Goal: Download file/media

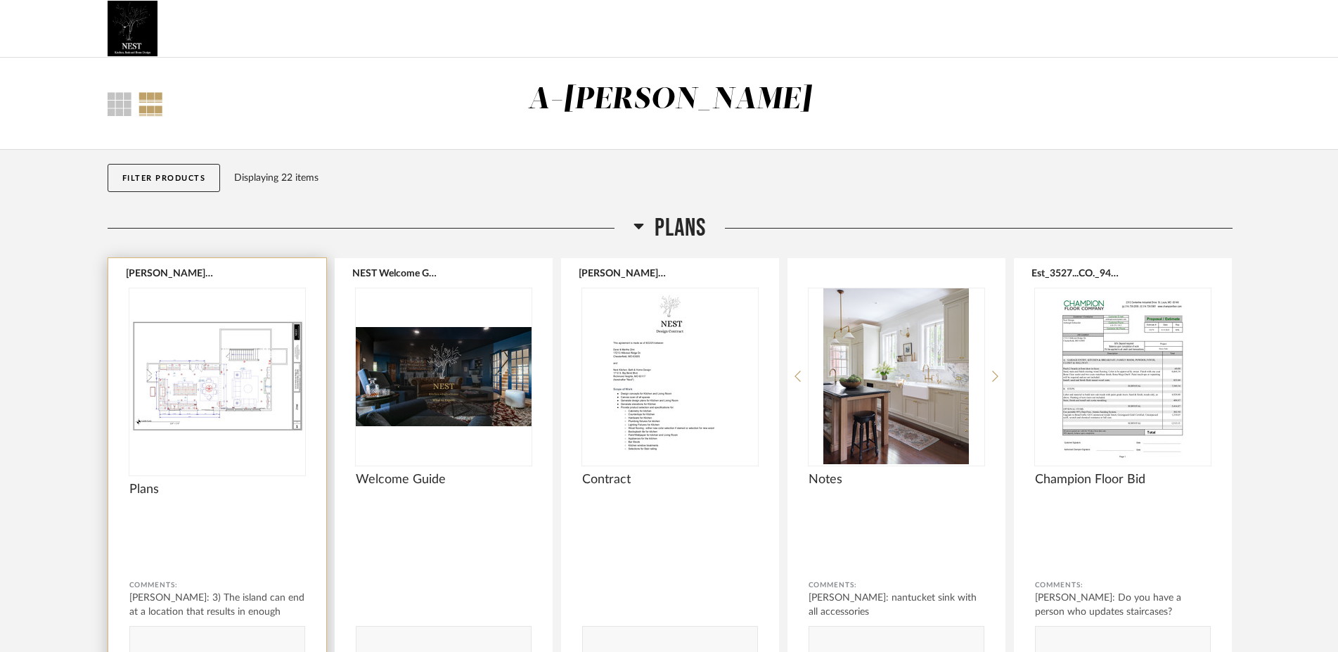
click at [266, 418] on img "0" at bounding box center [217, 376] width 176 height 176
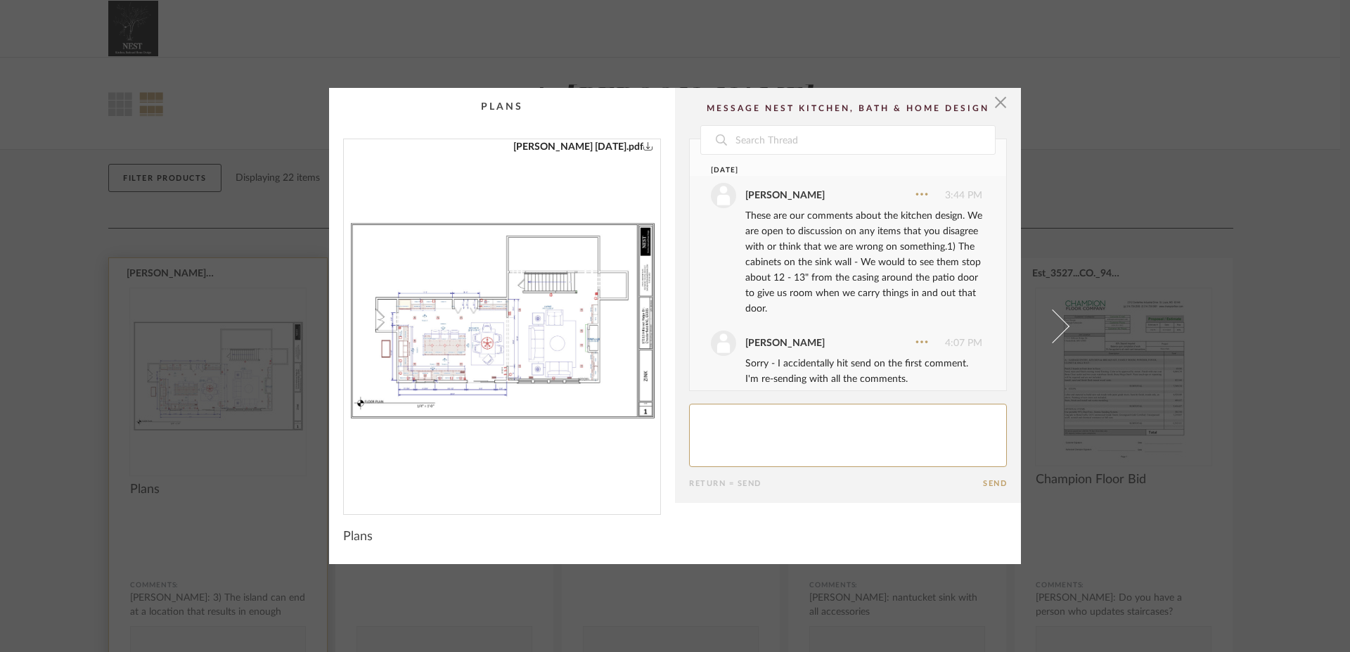
scroll to position [525, 0]
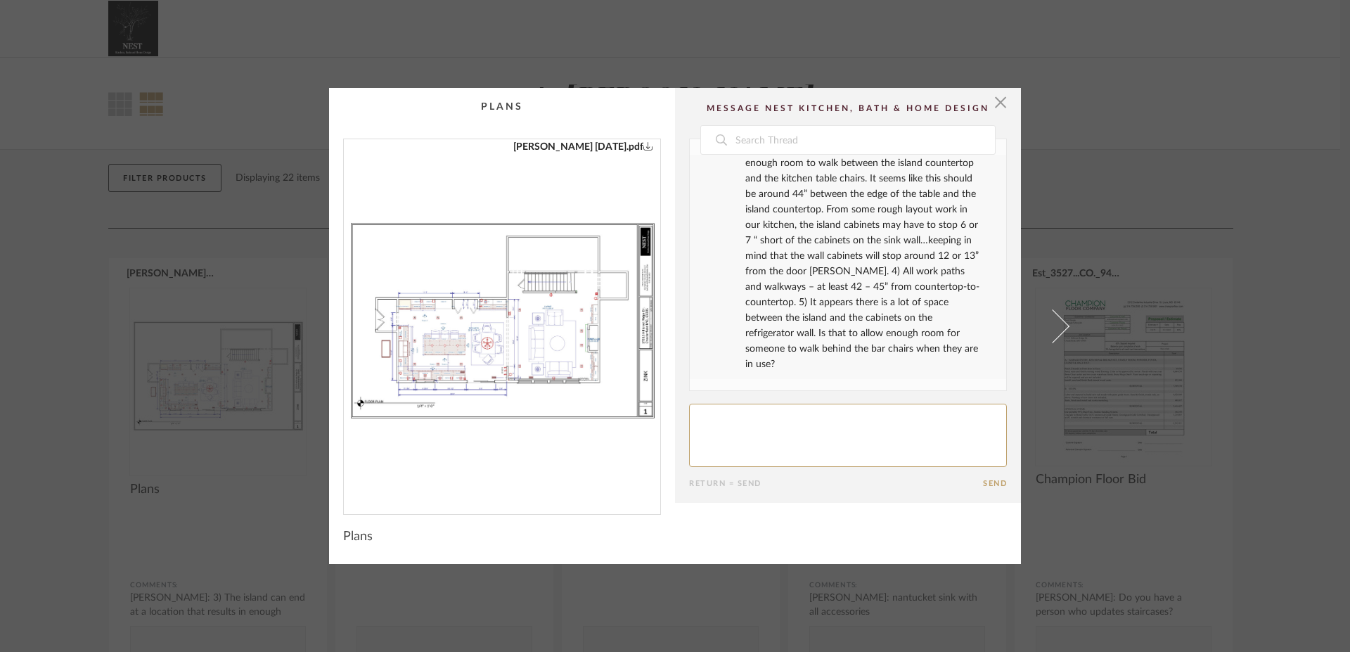
click at [615, 153] on link "[PERSON_NAME] [DATE].pdf" at bounding box center [583, 146] width 140 height 15
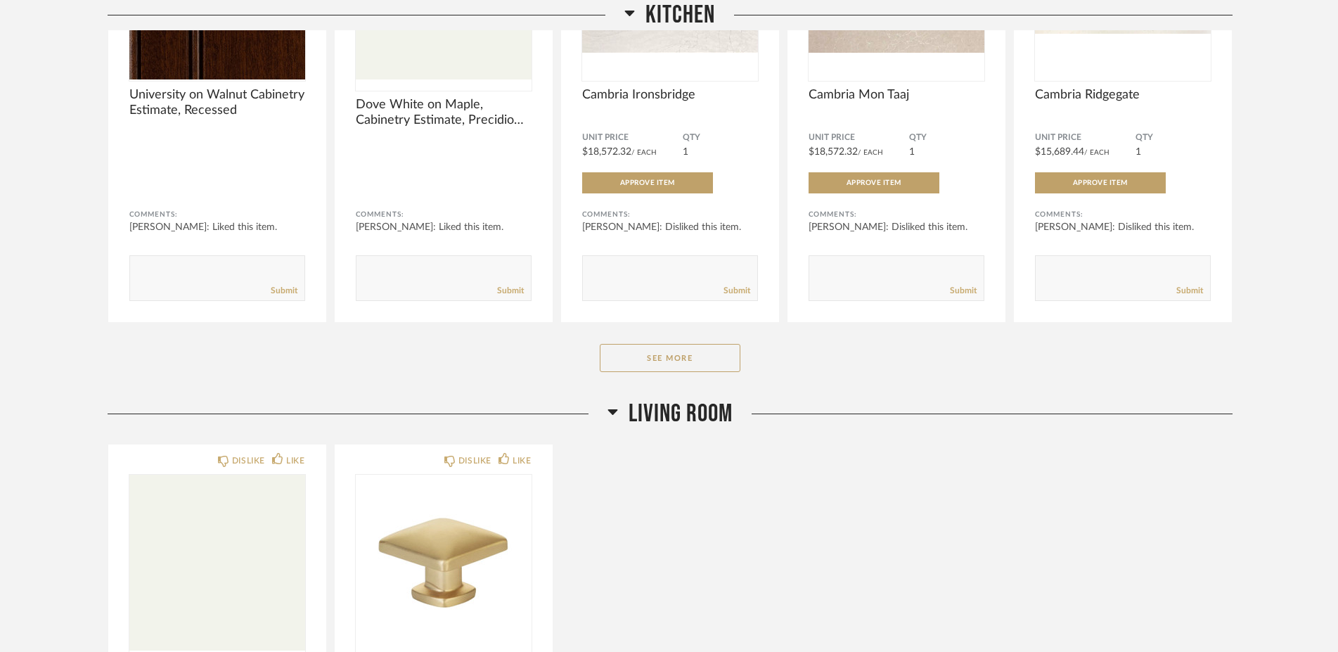
scroll to position [1013, 0]
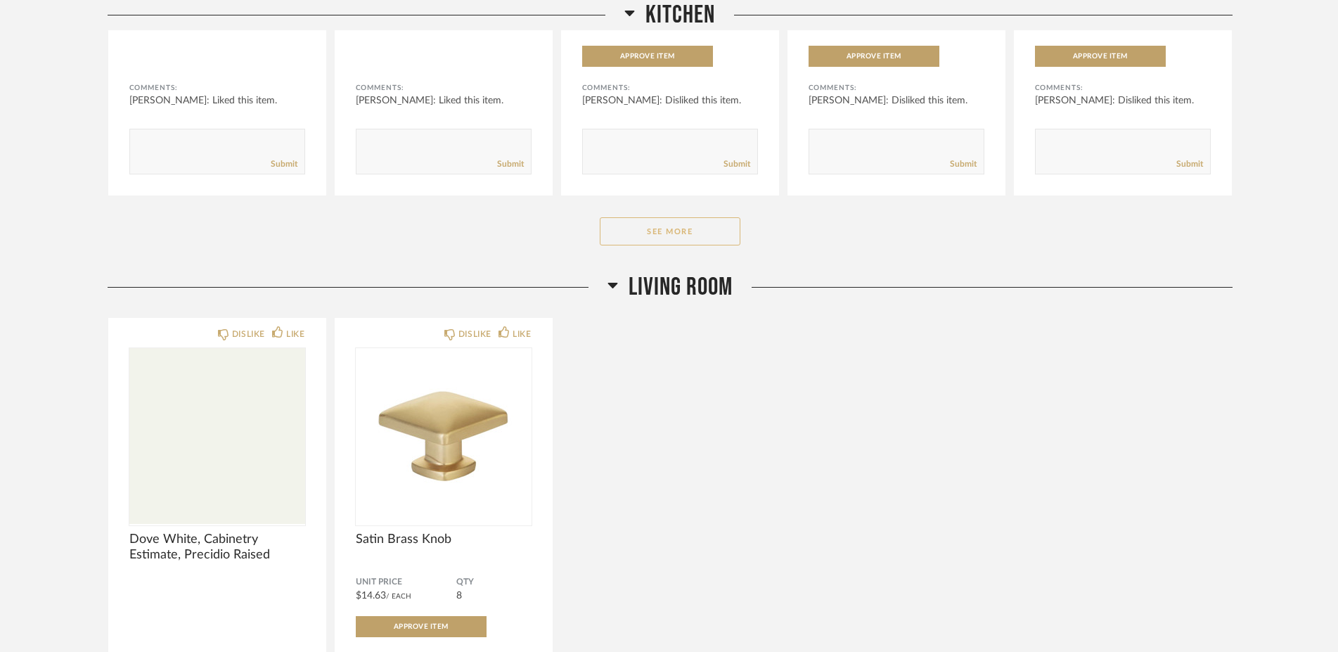
click at [652, 236] on button "See More" at bounding box center [670, 231] width 141 height 28
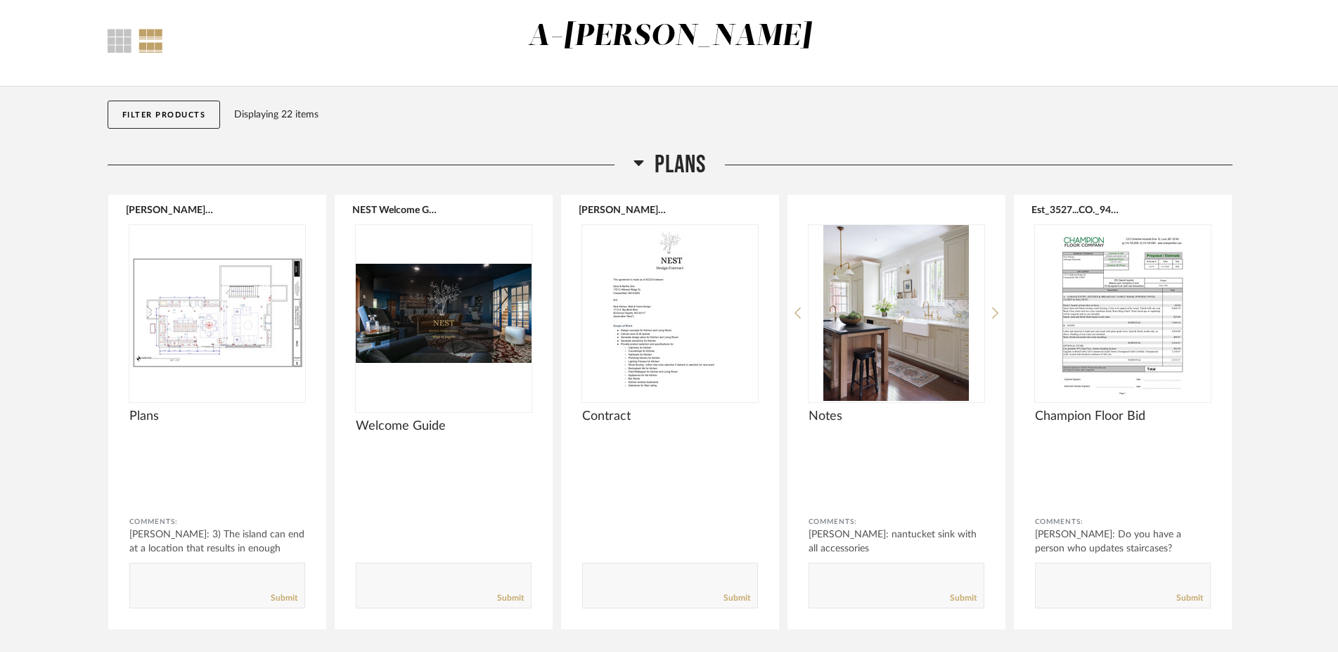
scroll to position [0, 0]
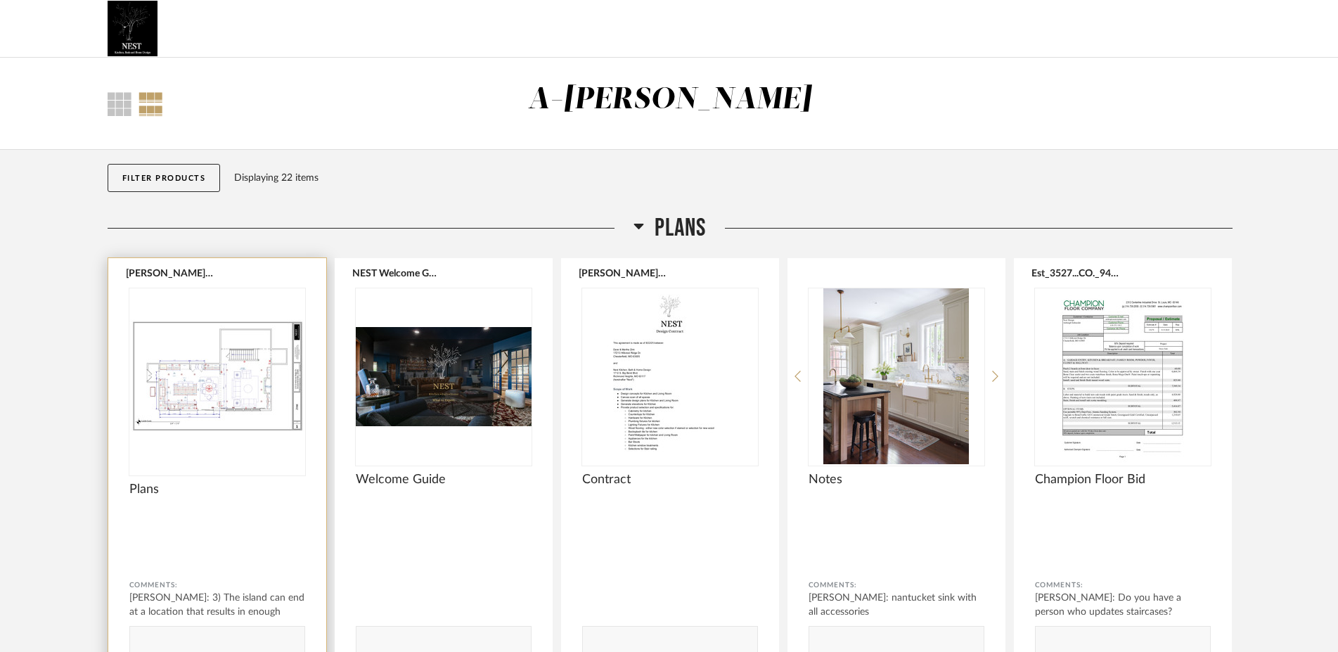
click at [218, 404] on img "0" at bounding box center [217, 376] width 176 height 176
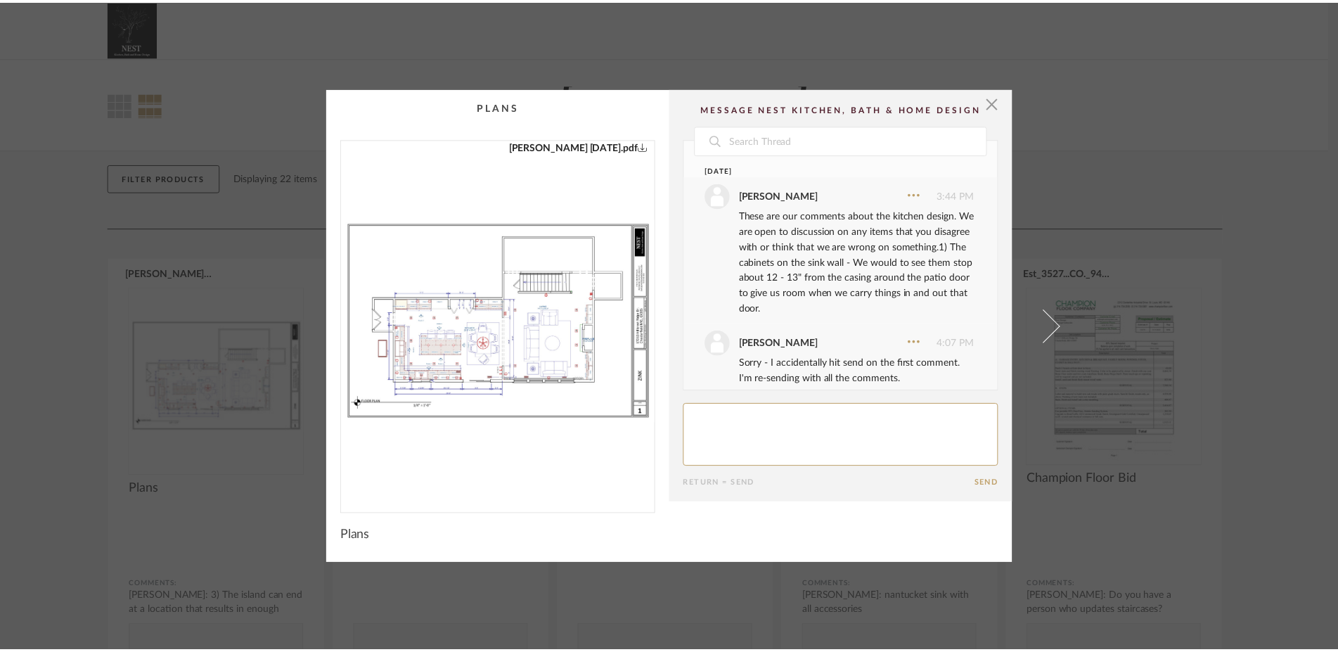
scroll to position [525, 0]
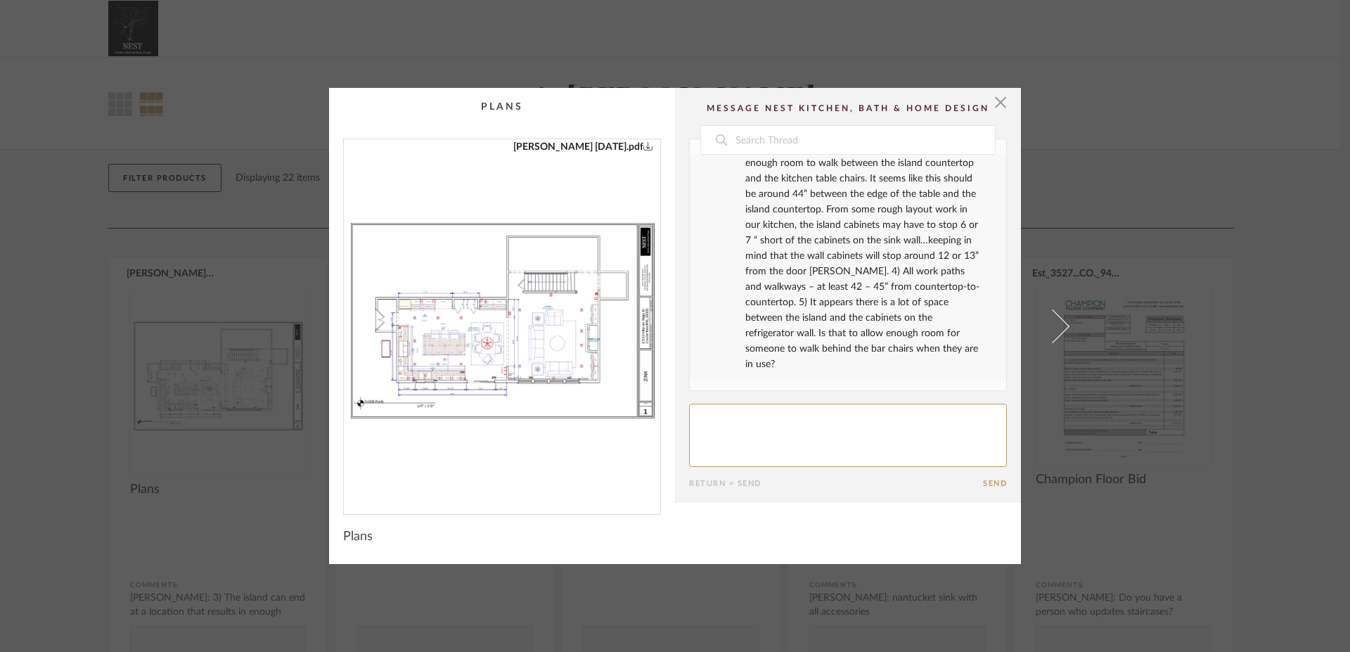
click at [466, 343] on img "0" at bounding box center [502, 321] width 316 height 364
click at [990, 105] on span "button" at bounding box center [1001, 102] width 28 height 28
